Goal: Information Seeking & Learning: Learn about a topic

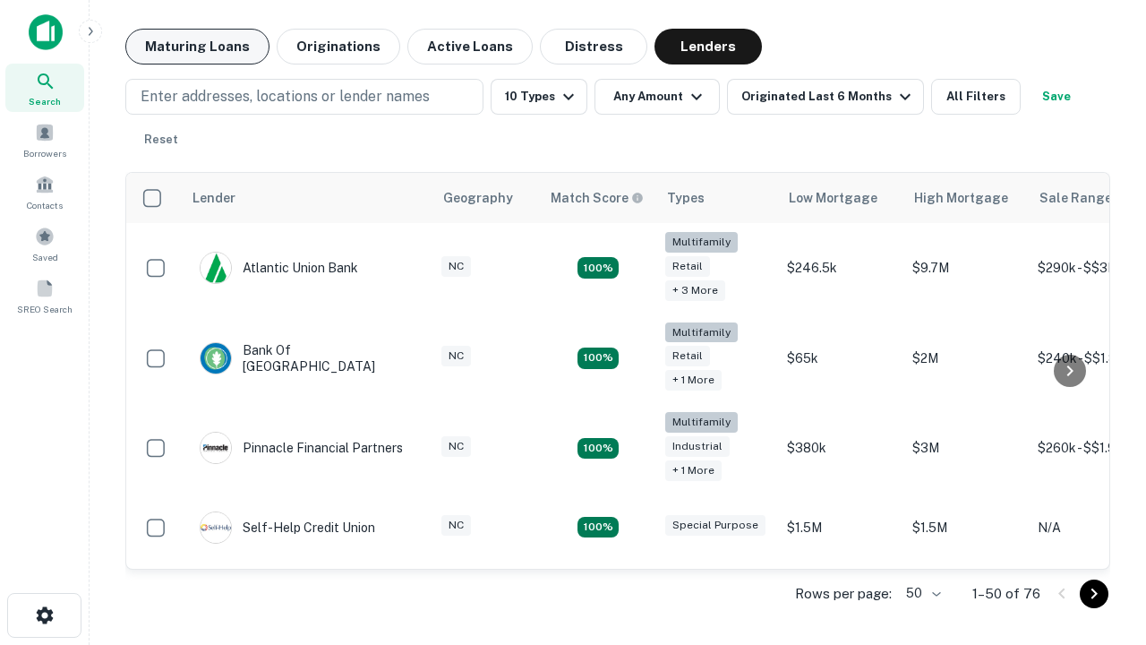
click at [197, 47] on button "Maturing Loans" at bounding box center [197, 47] width 144 height 36
